Goal: Task Accomplishment & Management: Use online tool/utility

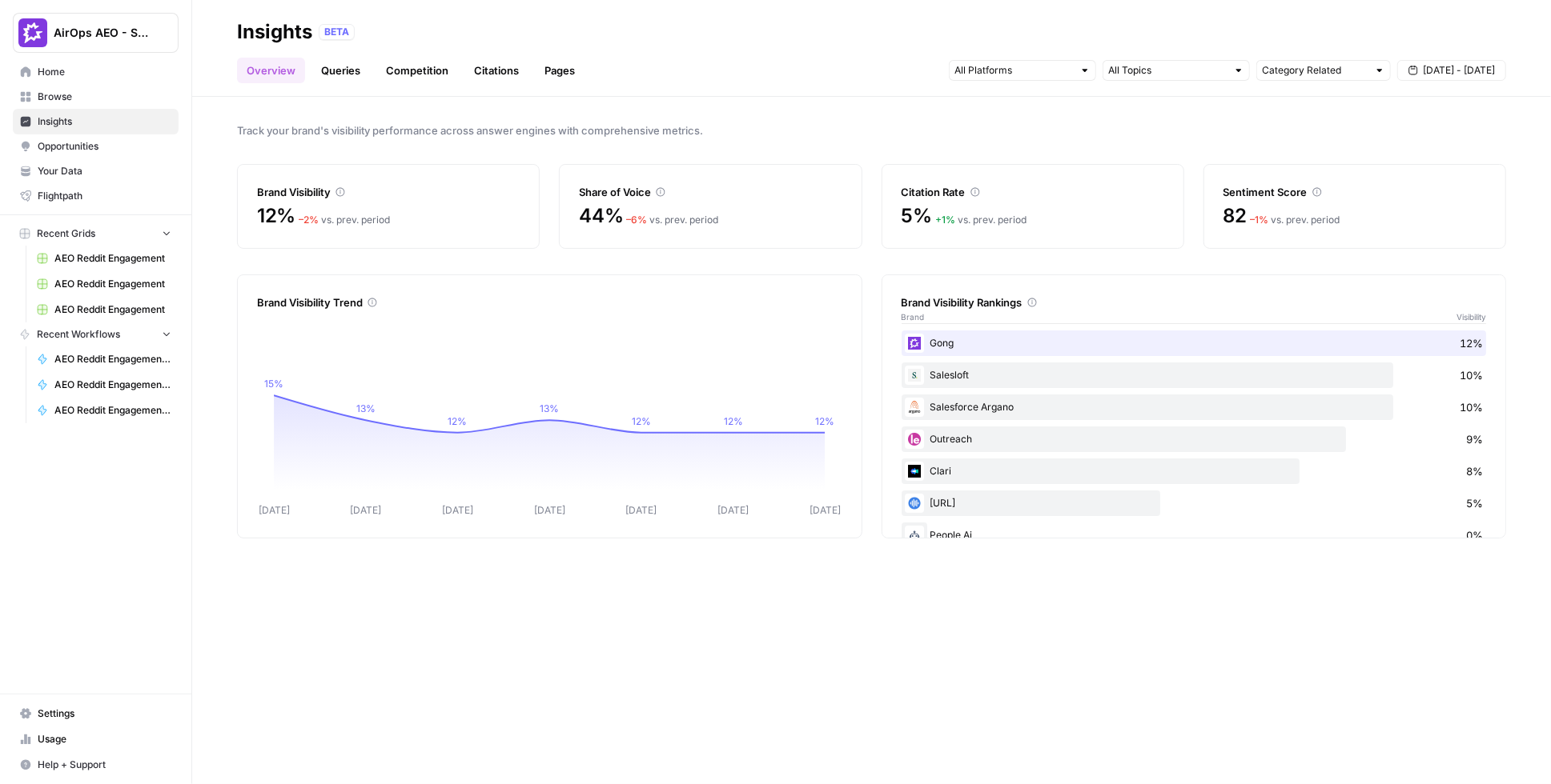
click at [351, 71] on link "Queries" at bounding box center [341, 70] width 59 height 26
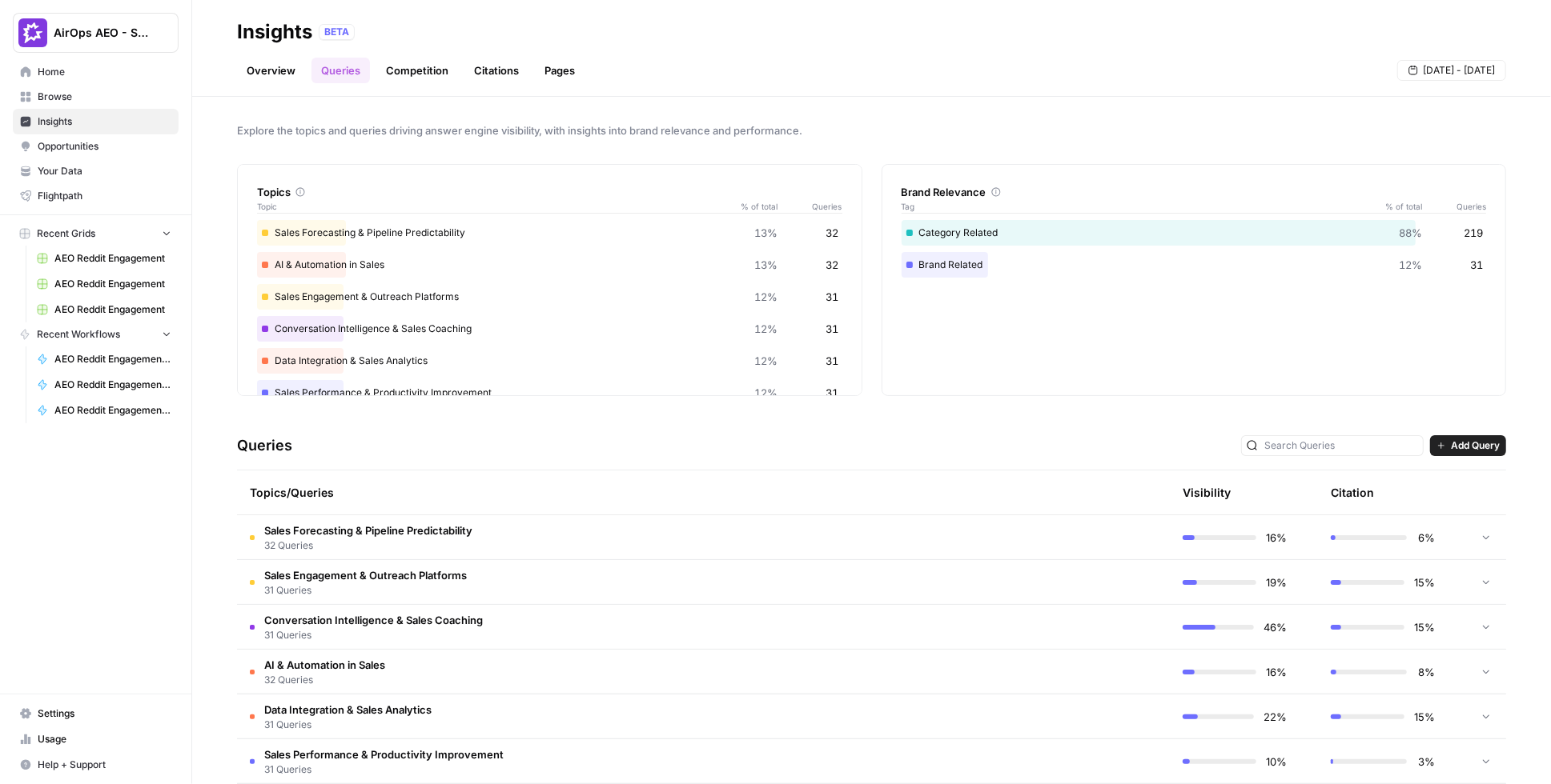
click at [96, 149] on span "Opportunities" at bounding box center [104, 146] width 133 height 14
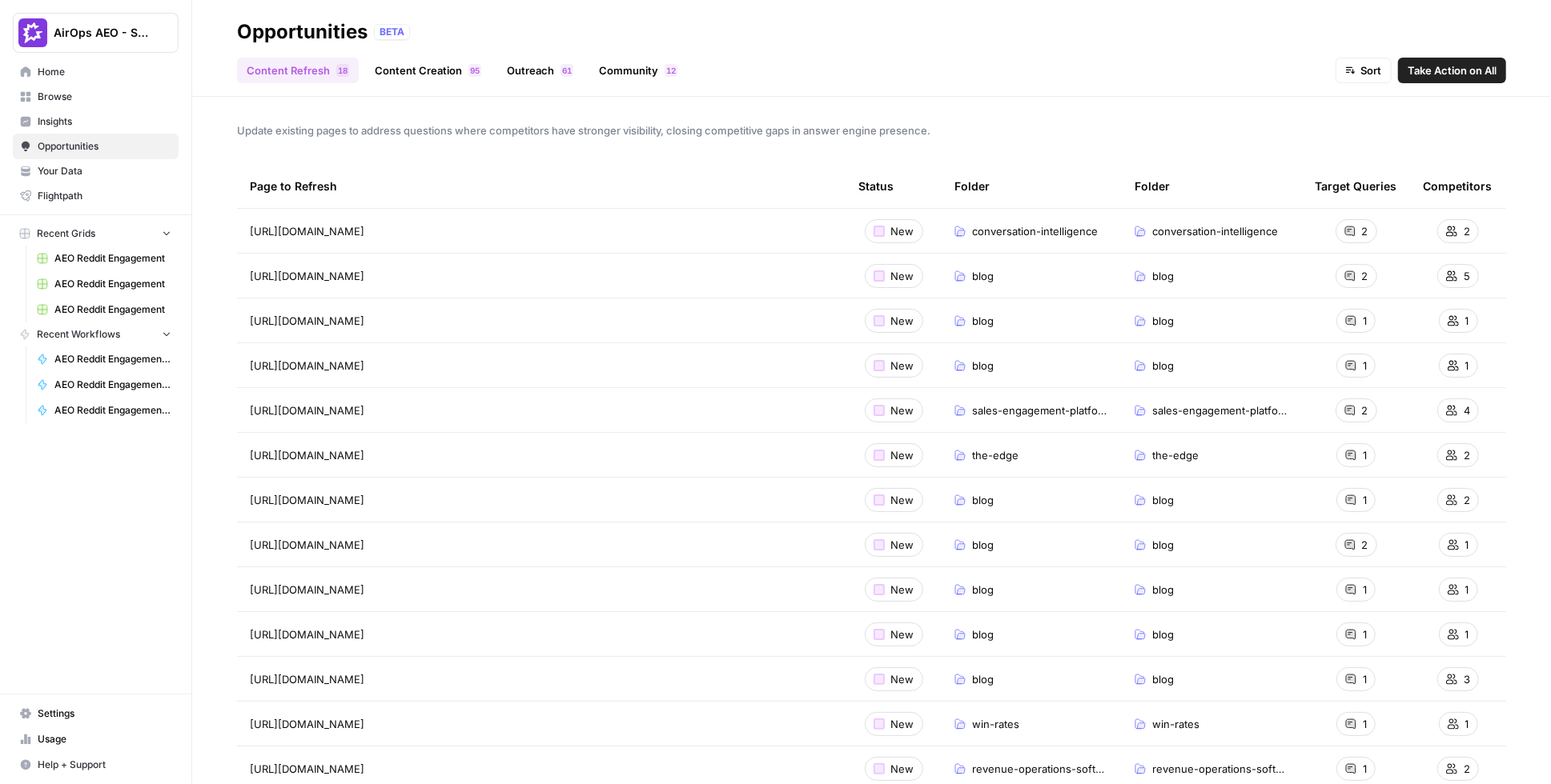
click at [629, 74] on link "Community 2 1" at bounding box center [638, 70] width 97 height 26
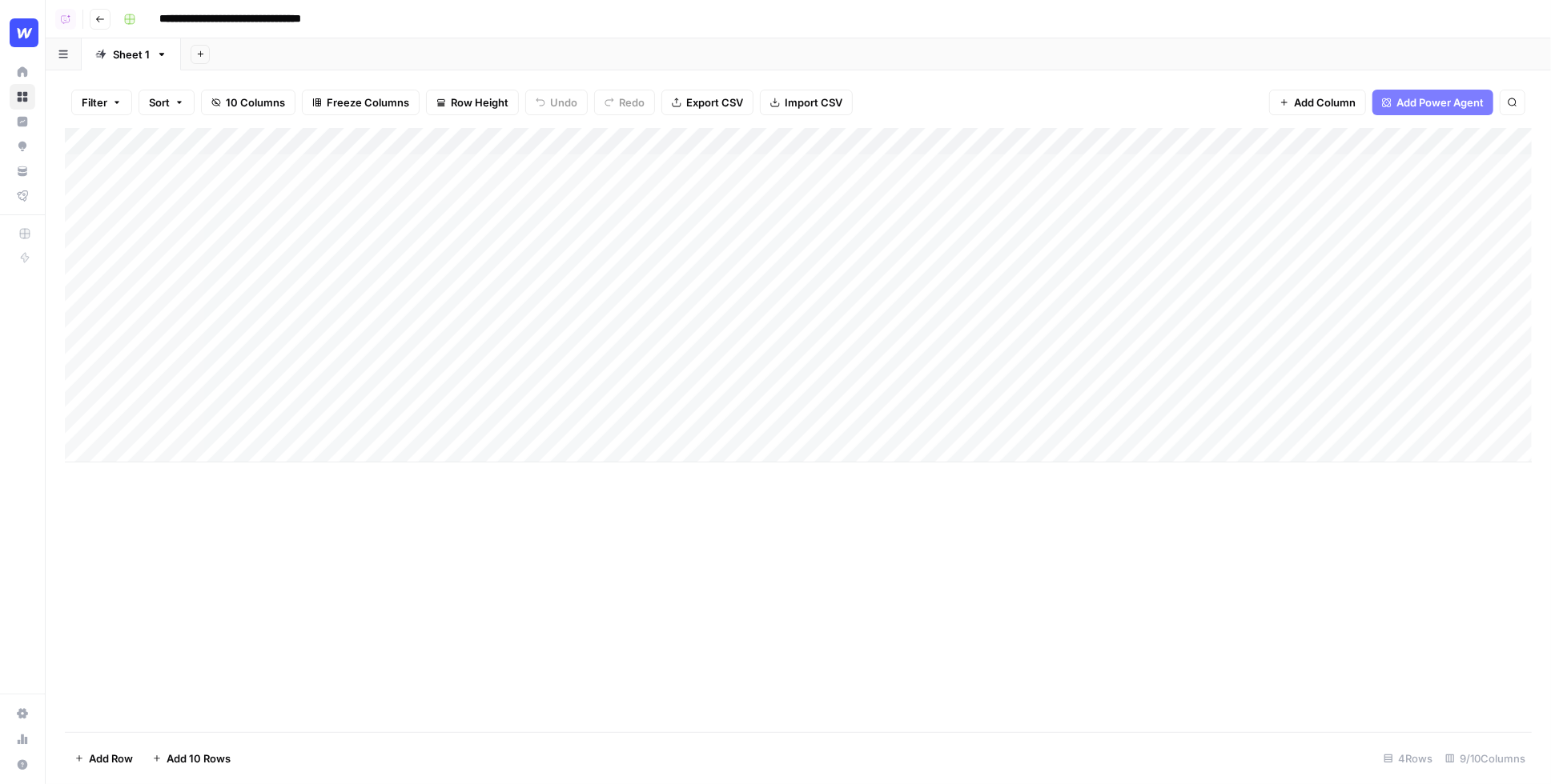
scroll to position [0, 596]
click at [762, 166] on div "Add Column" at bounding box center [798, 304] width 1466 height 352
click at [898, 92] on div "Filter Sort 29 Columns Freeze Columns Row Height Undo Redo Export CSV Import CS…" at bounding box center [798, 102] width 1466 height 51
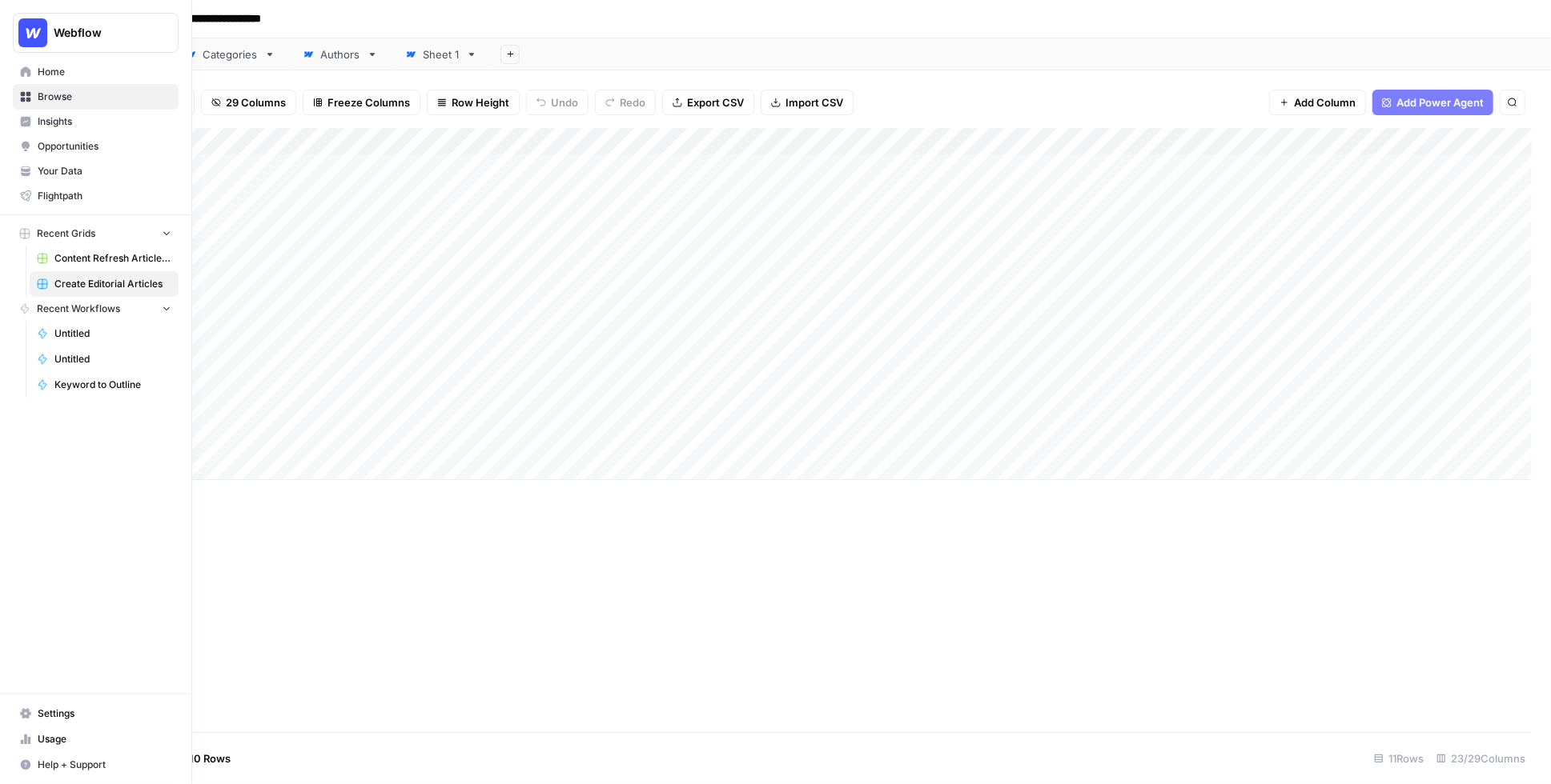
click at [86, 718] on span "Settings" at bounding box center [104, 714] width 133 height 14
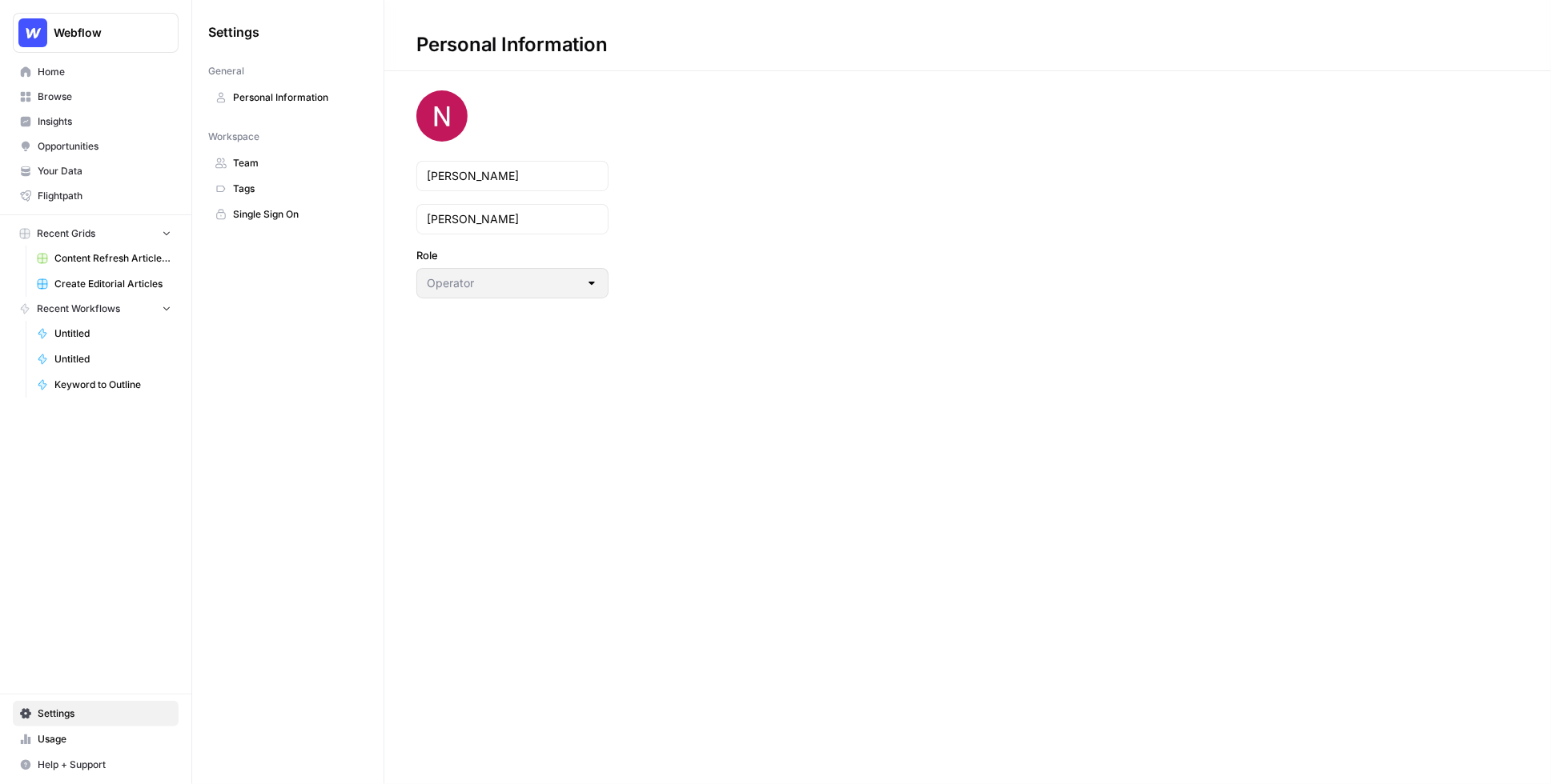
click at [278, 168] on span "Team" at bounding box center [297, 163] width 128 height 14
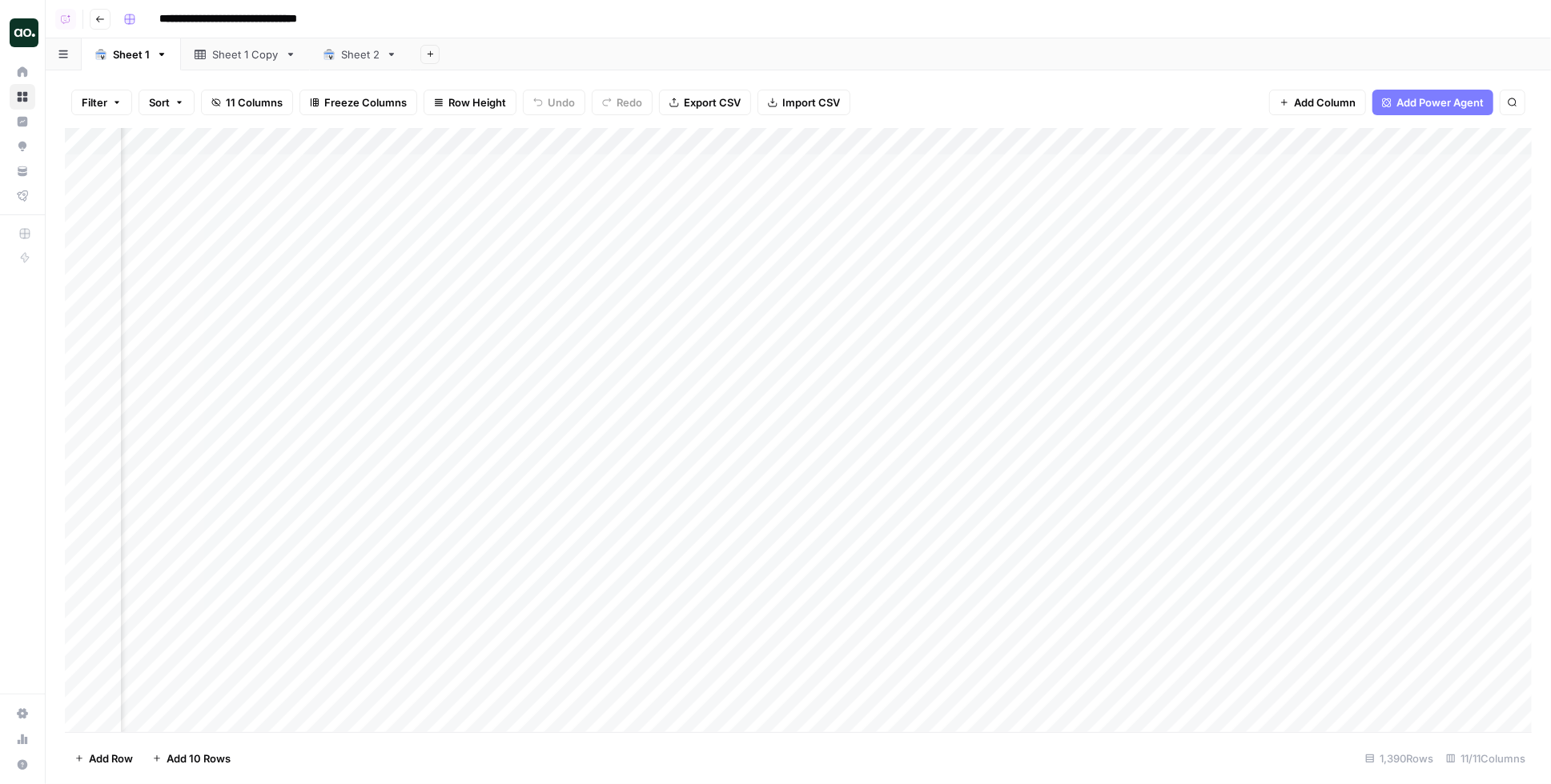
scroll to position [0, 473]
click at [919, 91] on div "Filter Sort 11 Columns Freeze Columns Row Height Undo Redo Export CSV Import CS…" at bounding box center [798, 102] width 1466 height 51
click at [932, 134] on div "Add Column" at bounding box center [798, 430] width 1466 height 605
click at [929, 255] on span "Schedule" at bounding box center [958, 253] width 140 height 16
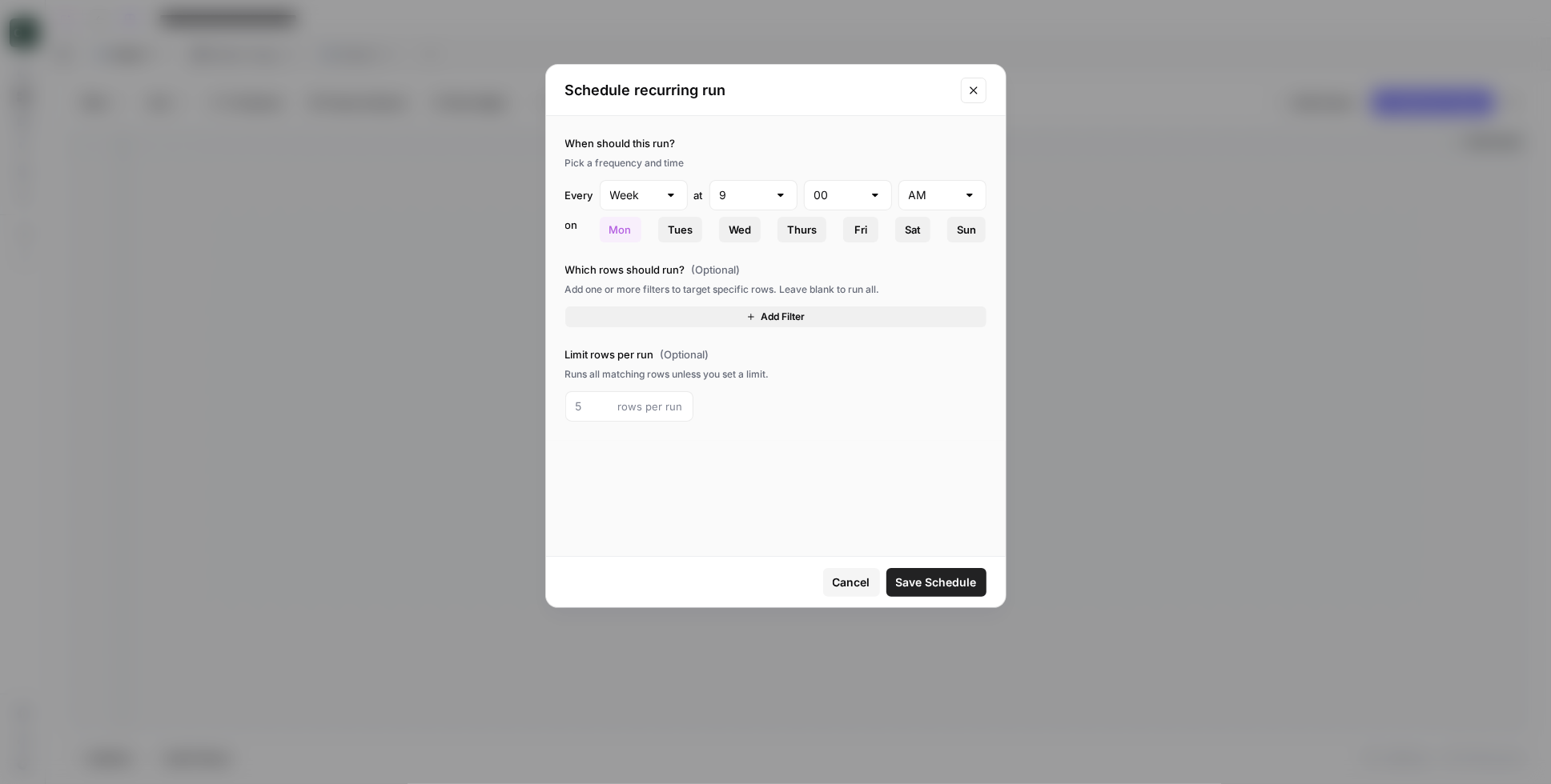
click at [978, 84] on icon "Close modal" at bounding box center [973, 90] width 13 height 13
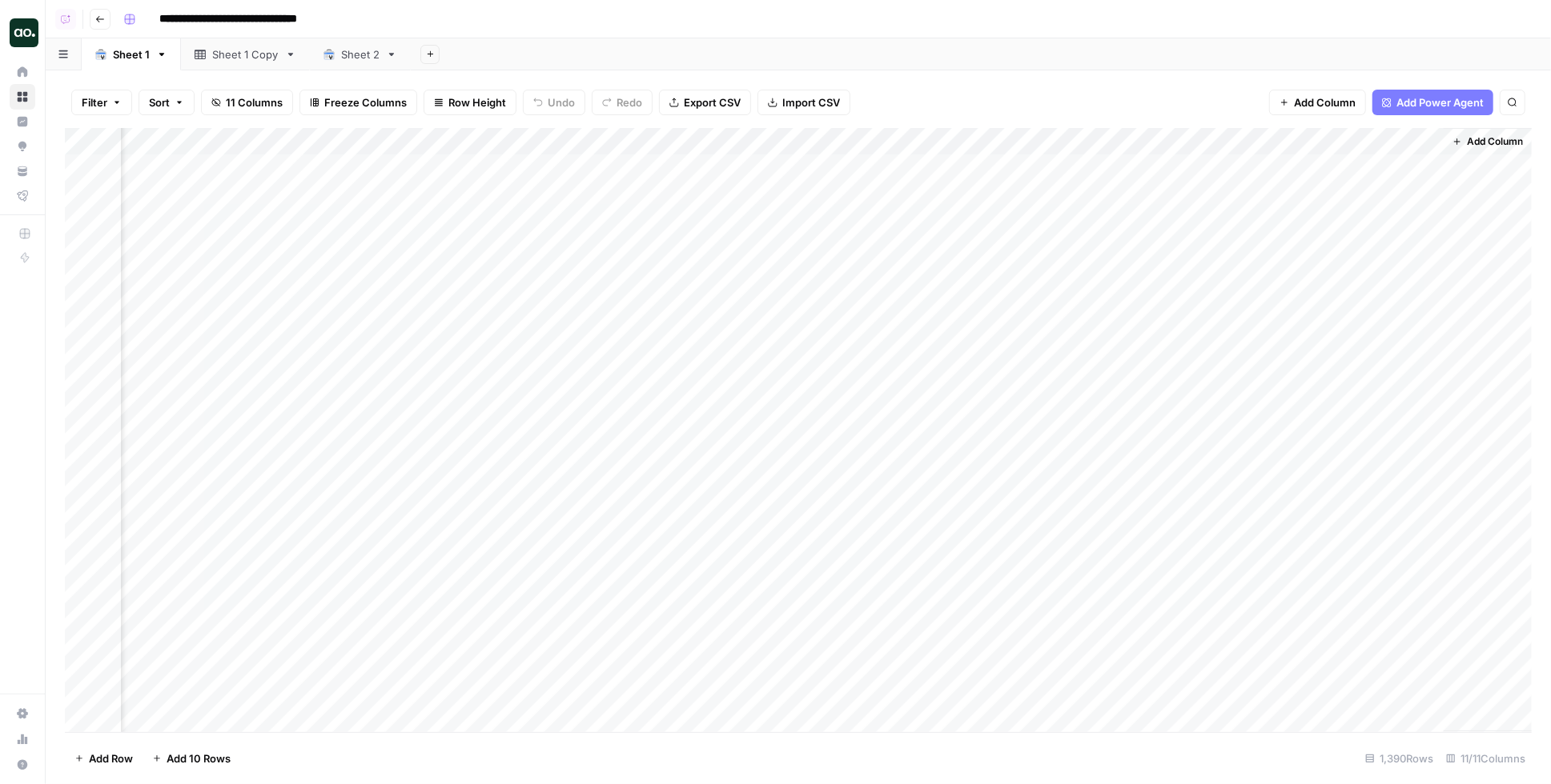
click at [1065, 104] on div "Filter Sort 11 Columns Freeze Columns Row Height Undo Redo Export CSV Import CS…" at bounding box center [798, 102] width 1466 height 51
click at [1096, 103] on div "Filter Sort 11 Columns Freeze Columns Row Height Undo Redo Export CSV Import CS…" at bounding box center [798, 102] width 1466 height 51
click at [222, 101] on button "11 Columns" at bounding box center [247, 102] width 92 height 26
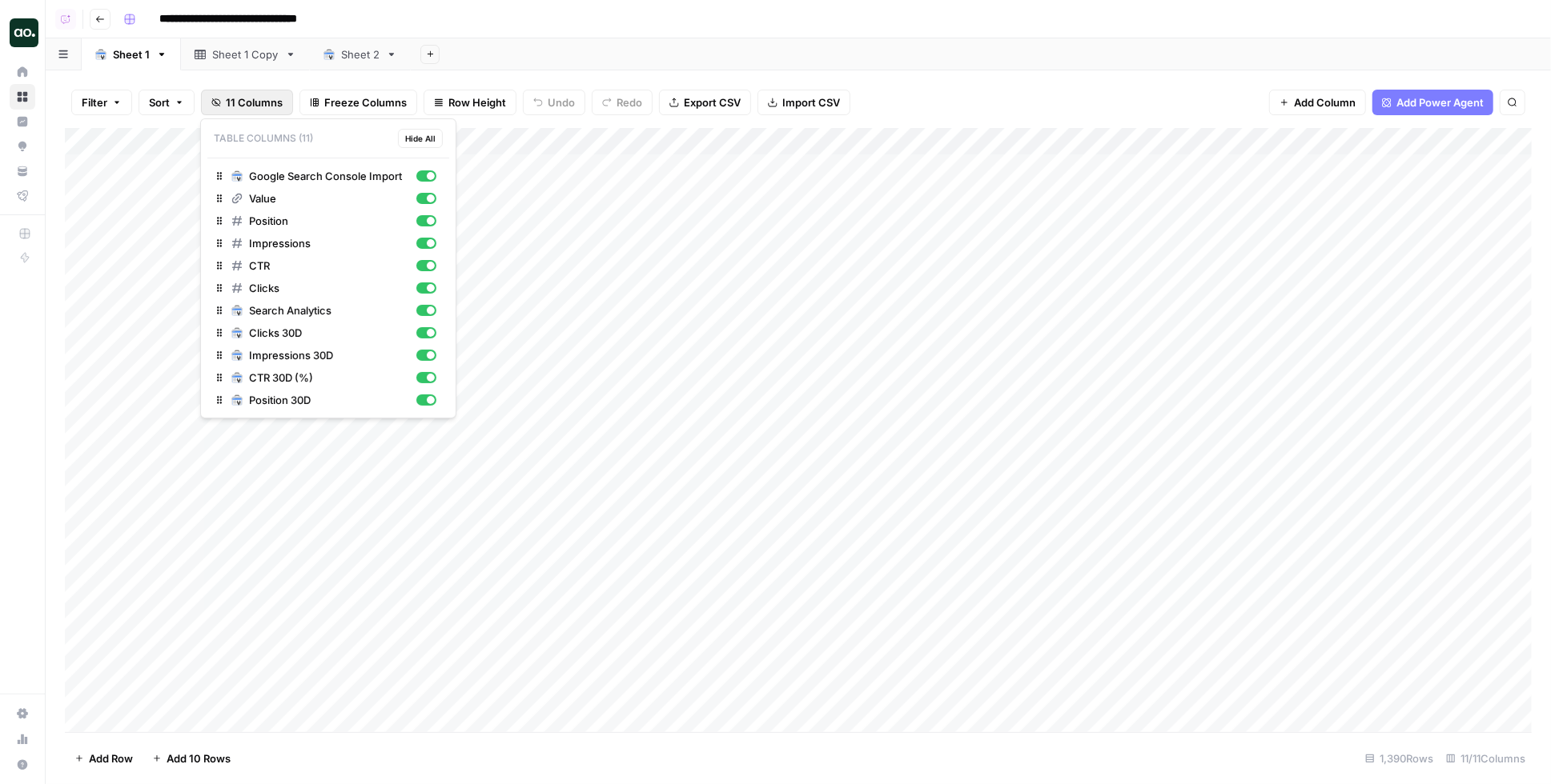
click at [234, 96] on span "11 Columns" at bounding box center [254, 102] width 57 height 16
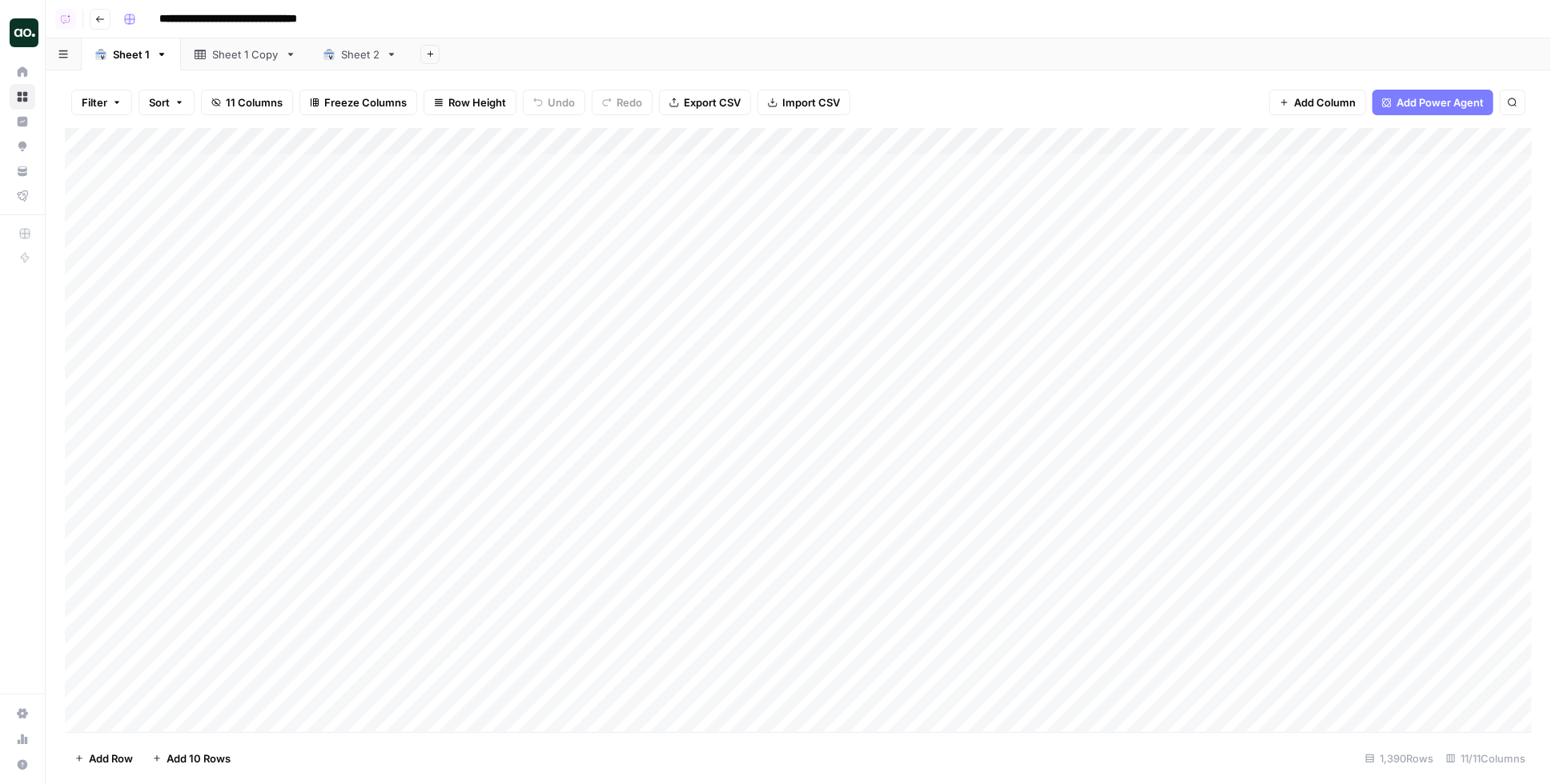
click at [846, 168] on div "Add Column" at bounding box center [798, 430] width 1466 height 605
click at [1007, 169] on div "Add Column" at bounding box center [798, 195] width 1466 height 134
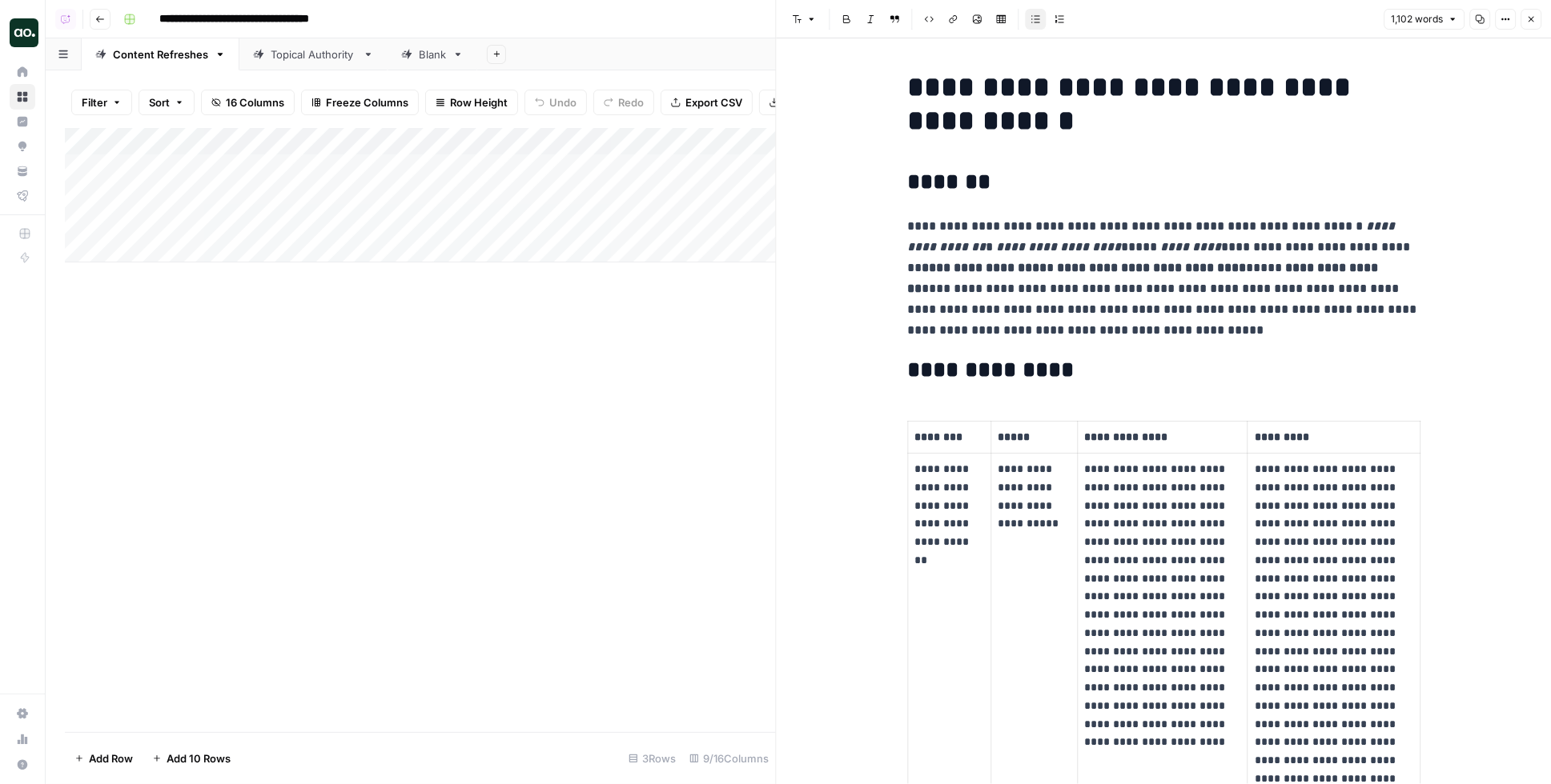
click at [1533, 15] on icon "button" at bounding box center [1530, 18] width 9 height 9
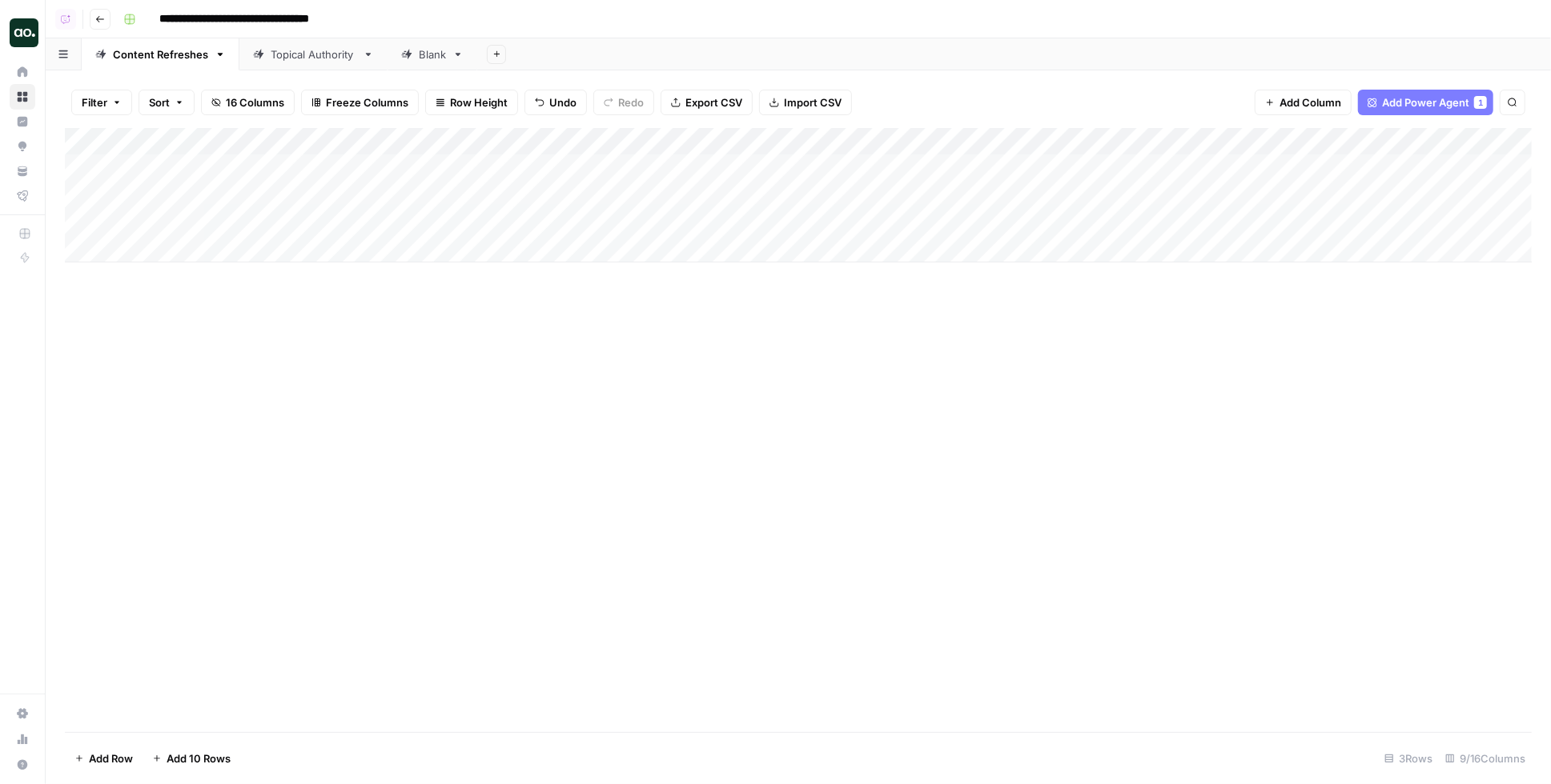
click at [325, 50] on div "Topical Authority" at bounding box center [314, 54] width 86 height 16
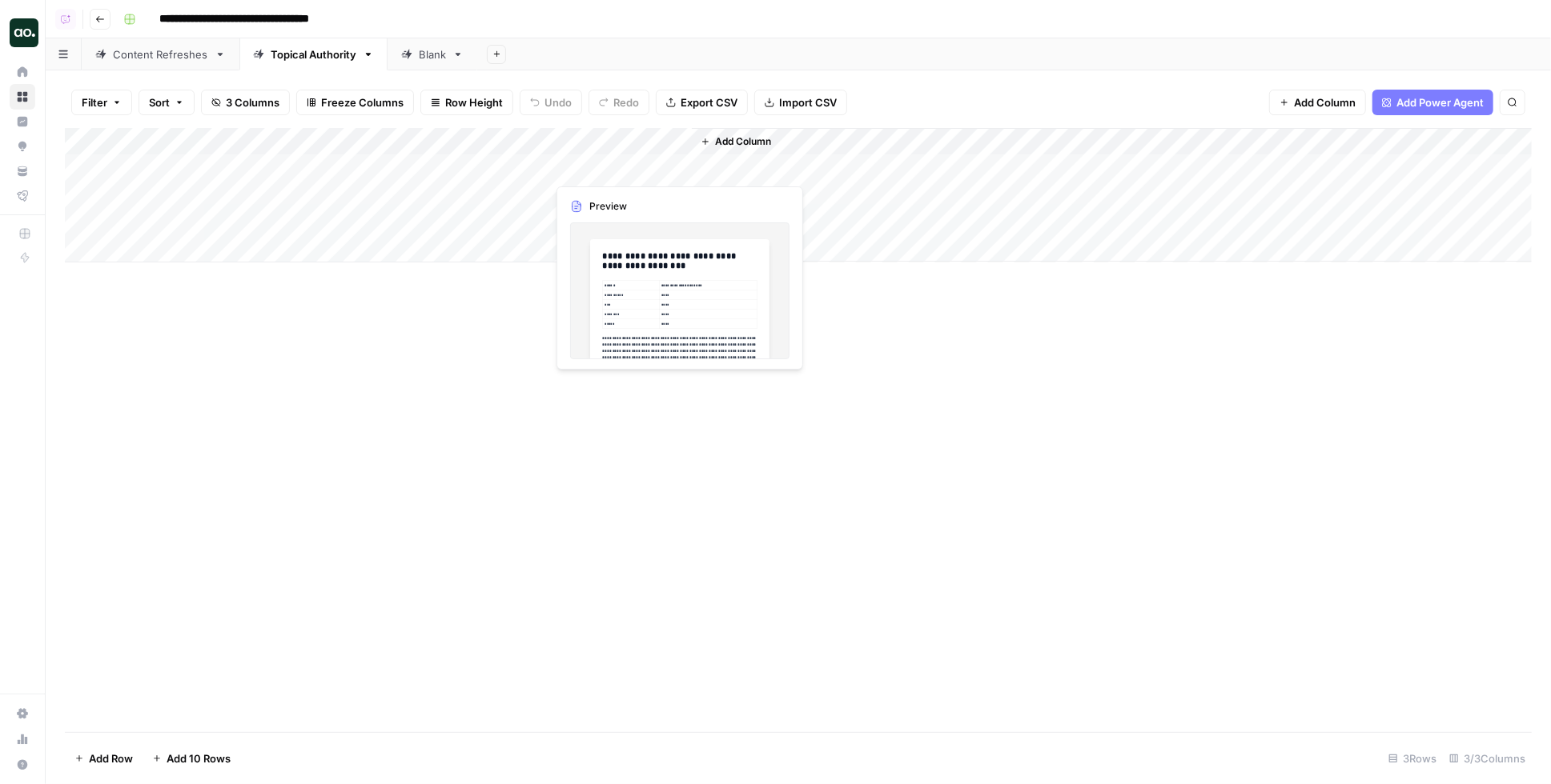
click at [657, 167] on div "Add Column" at bounding box center [798, 195] width 1466 height 134
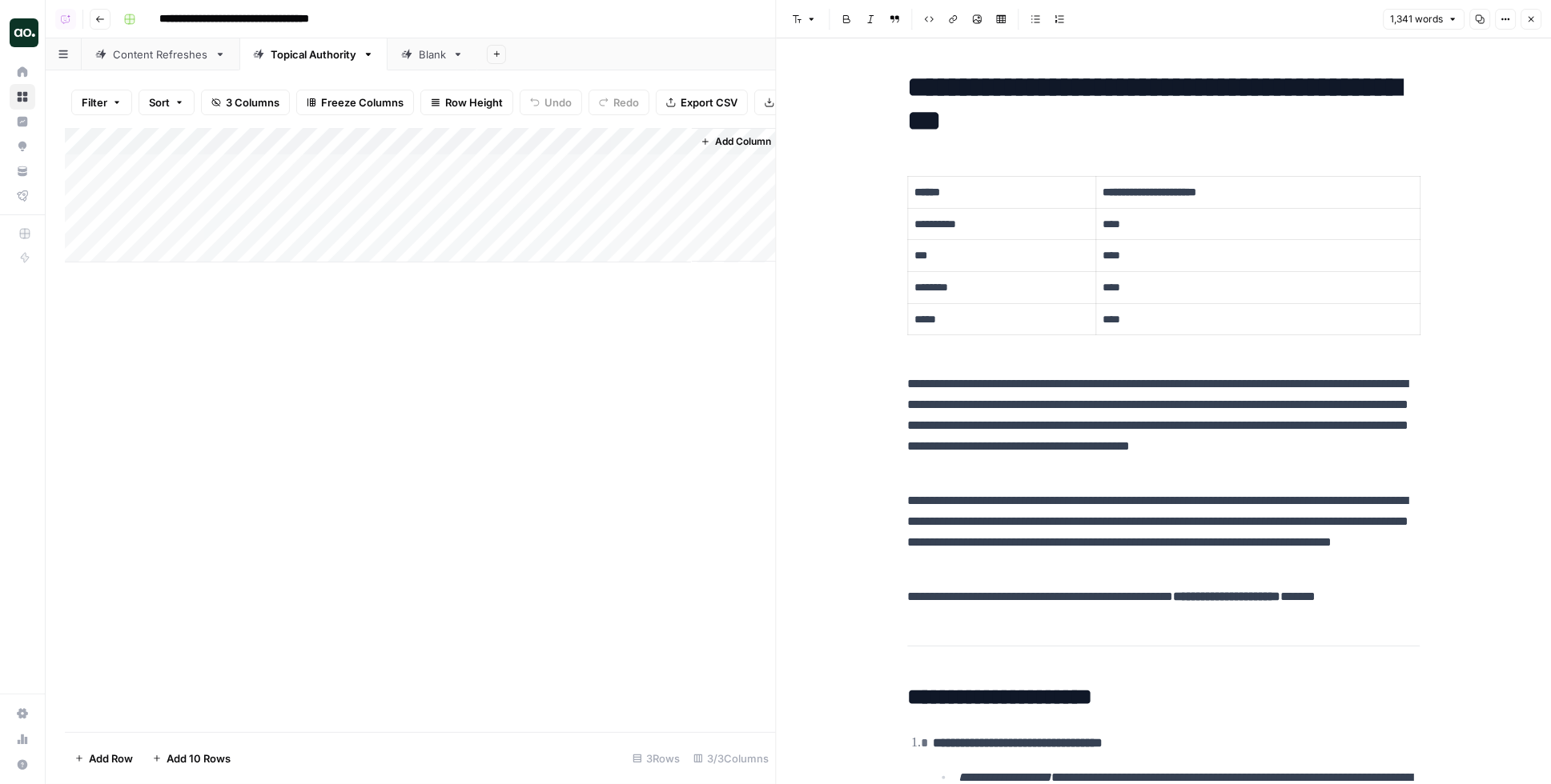
click at [1534, 16] on icon "button" at bounding box center [1530, 18] width 9 height 9
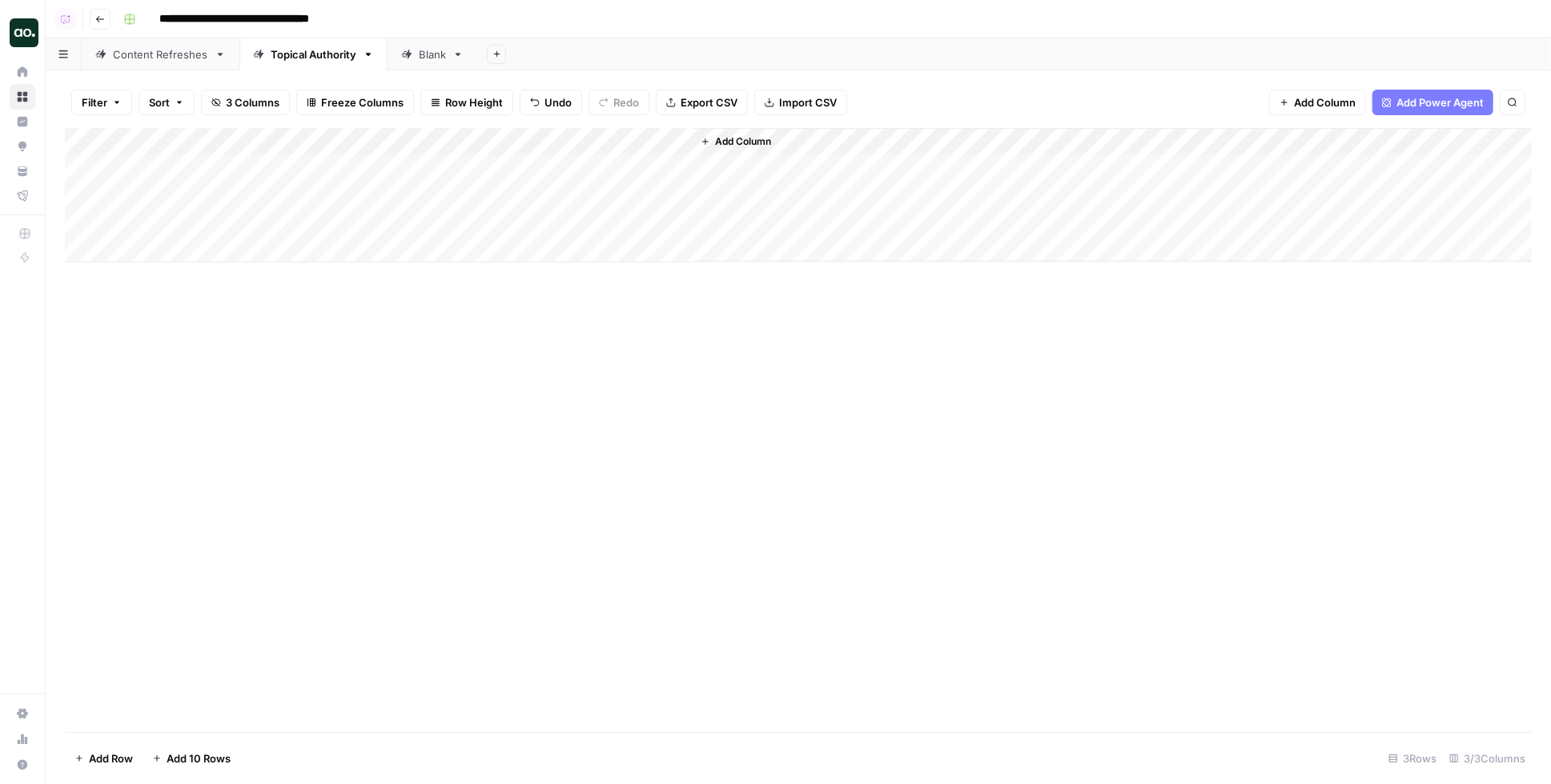
click at [185, 57] on div "Content Refreshes" at bounding box center [161, 54] width 96 height 16
click at [1007, 165] on div "Add Column" at bounding box center [798, 195] width 1466 height 134
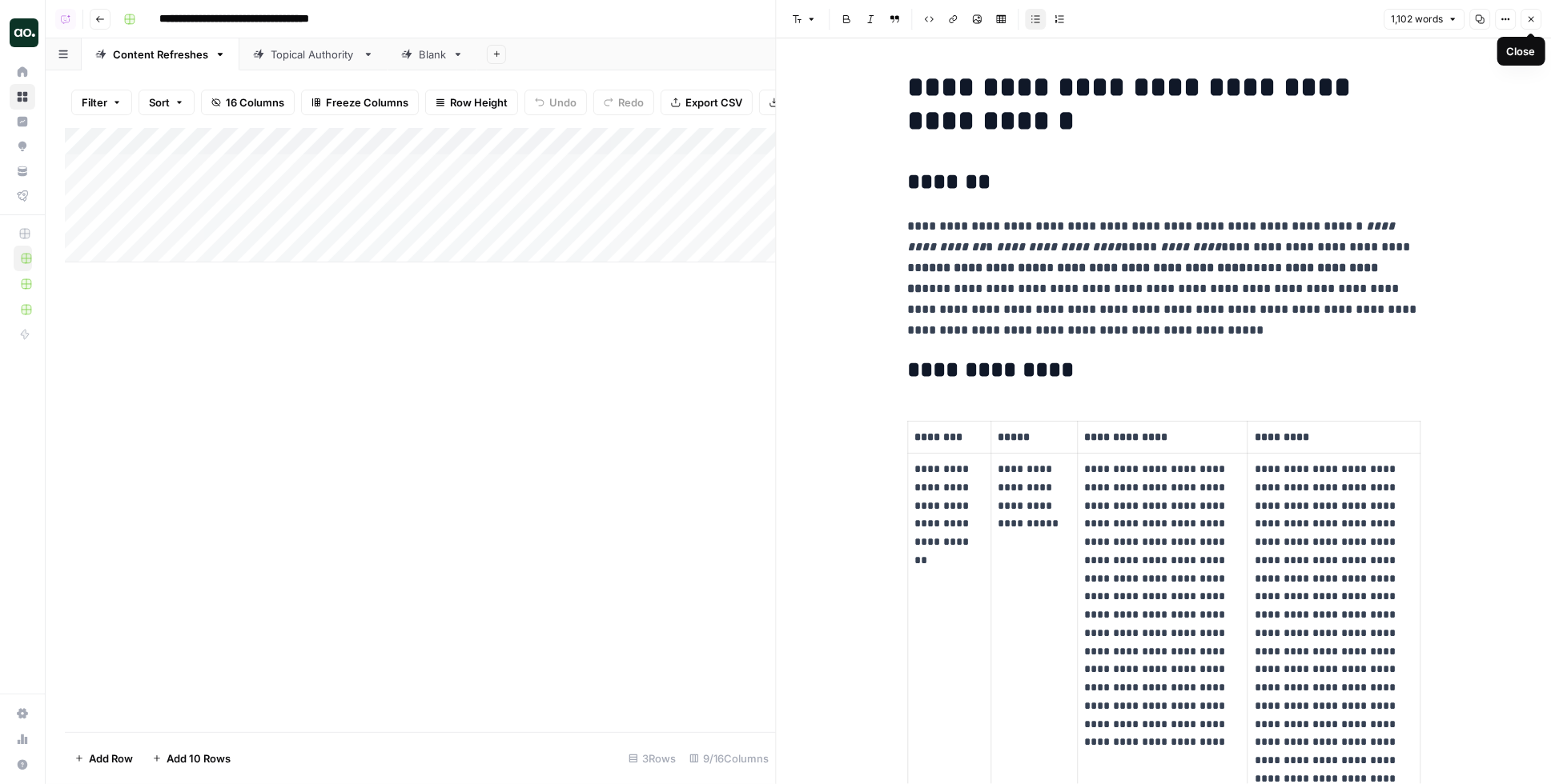
click at [1533, 16] on icon "button" at bounding box center [1530, 18] width 9 height 9
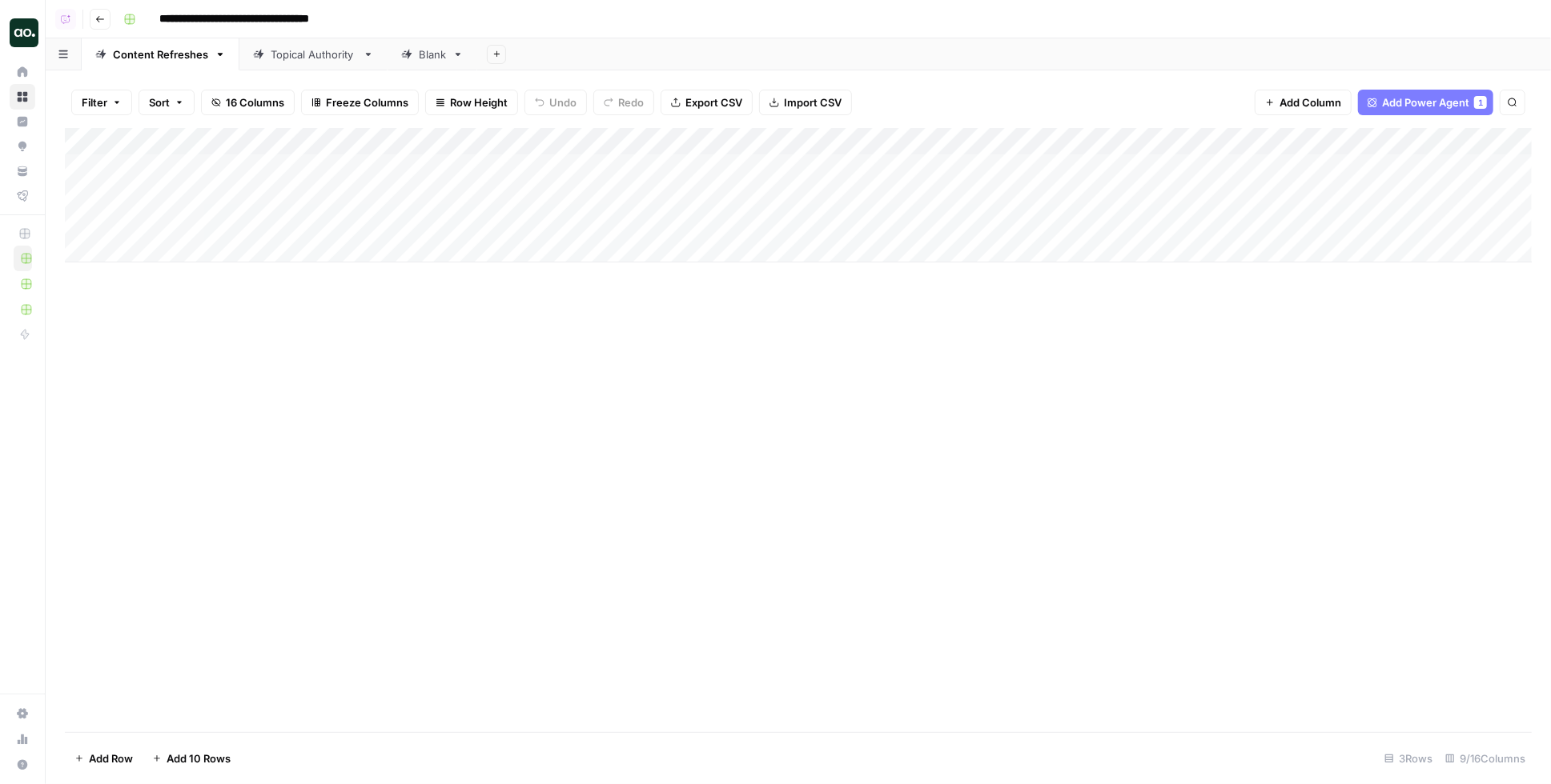
click at [1111, 94] on div "Filter Sort 16 Columns Freeze Columns Row Height Undo Redo Export CSV Import CS…" at bounding box center [798, 102] width 1466 height 51
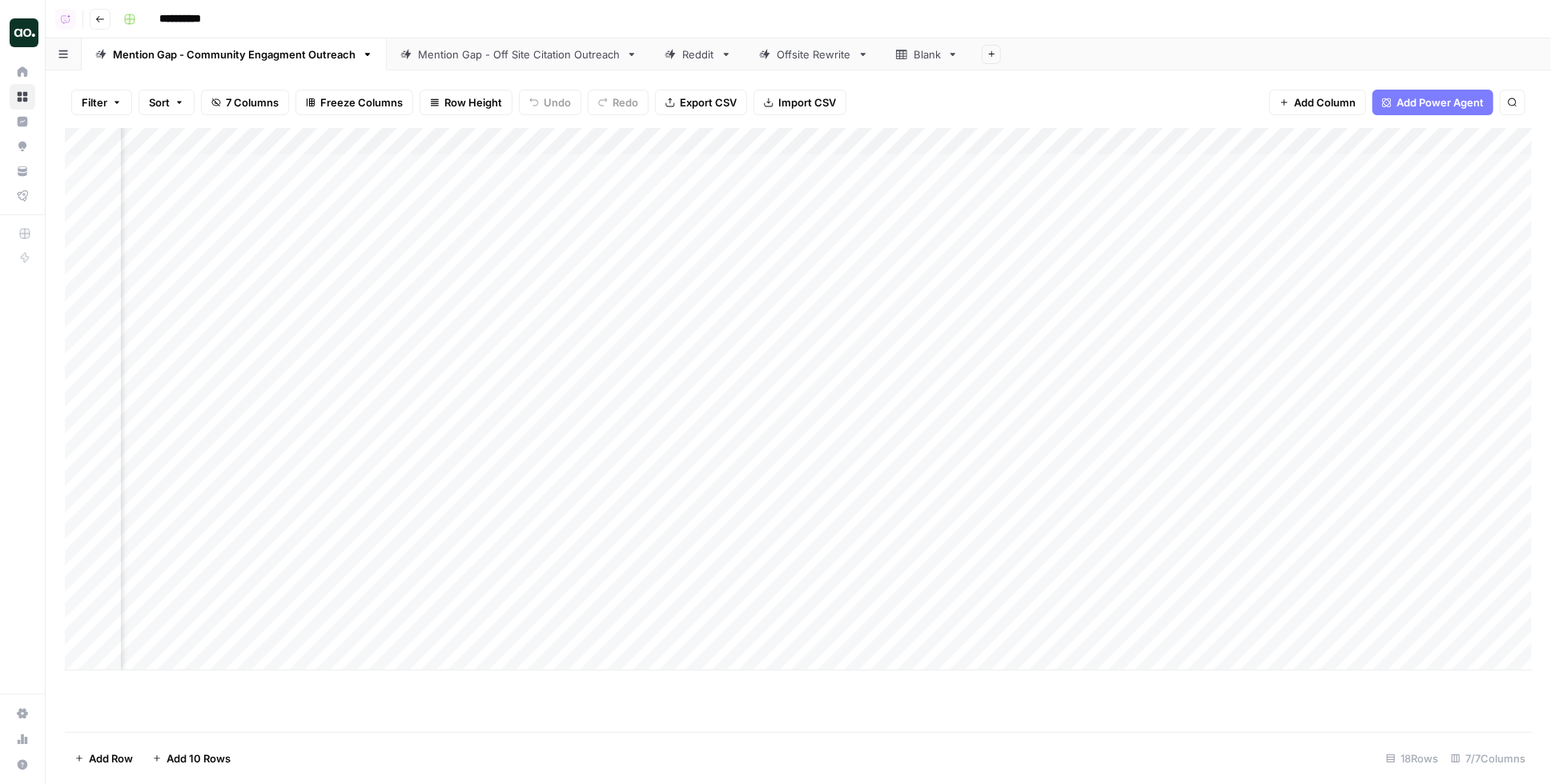
scroll to position [0, 890]
